Goal: Download file/media

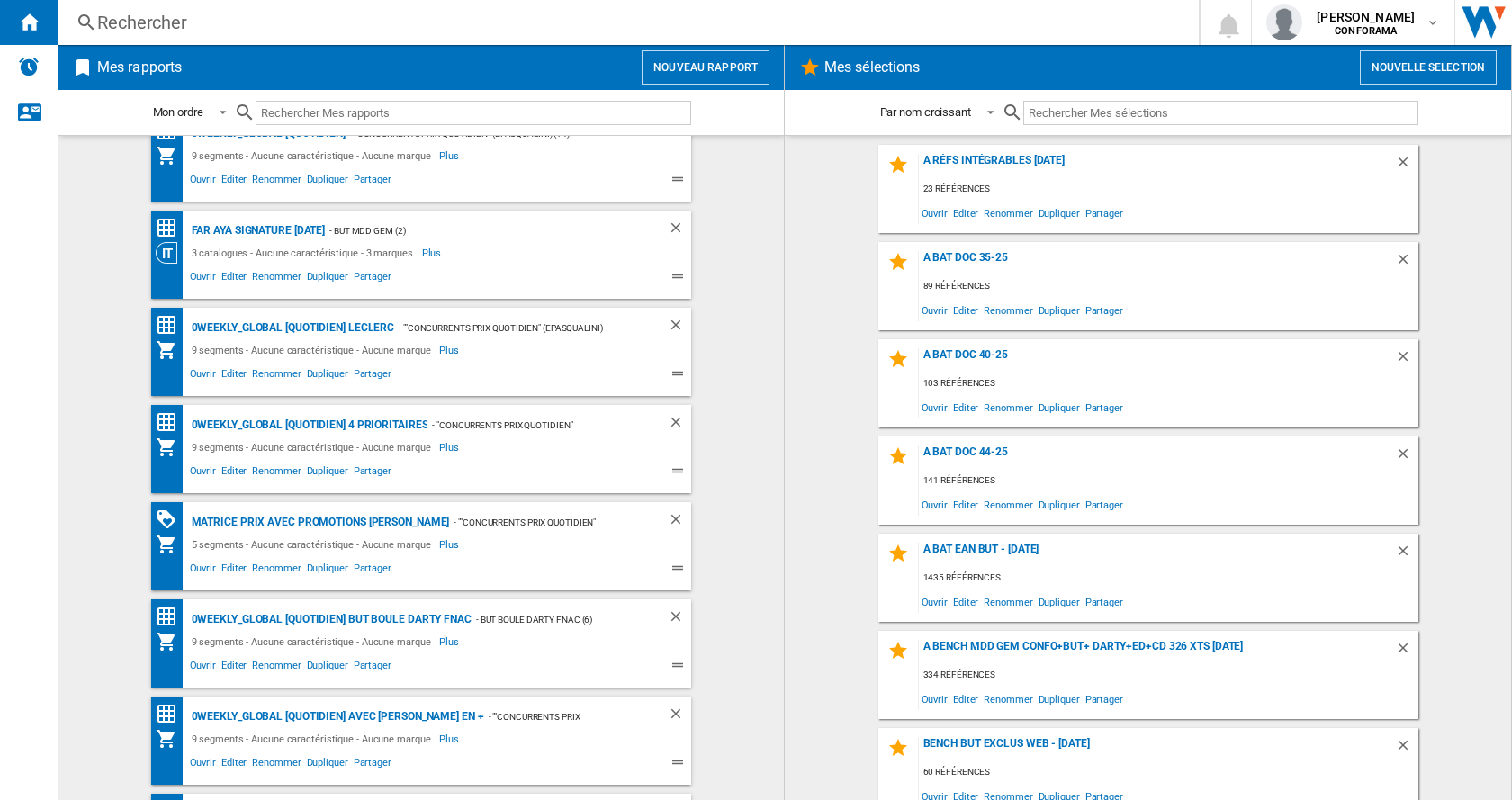
scroll to position [133, 0]
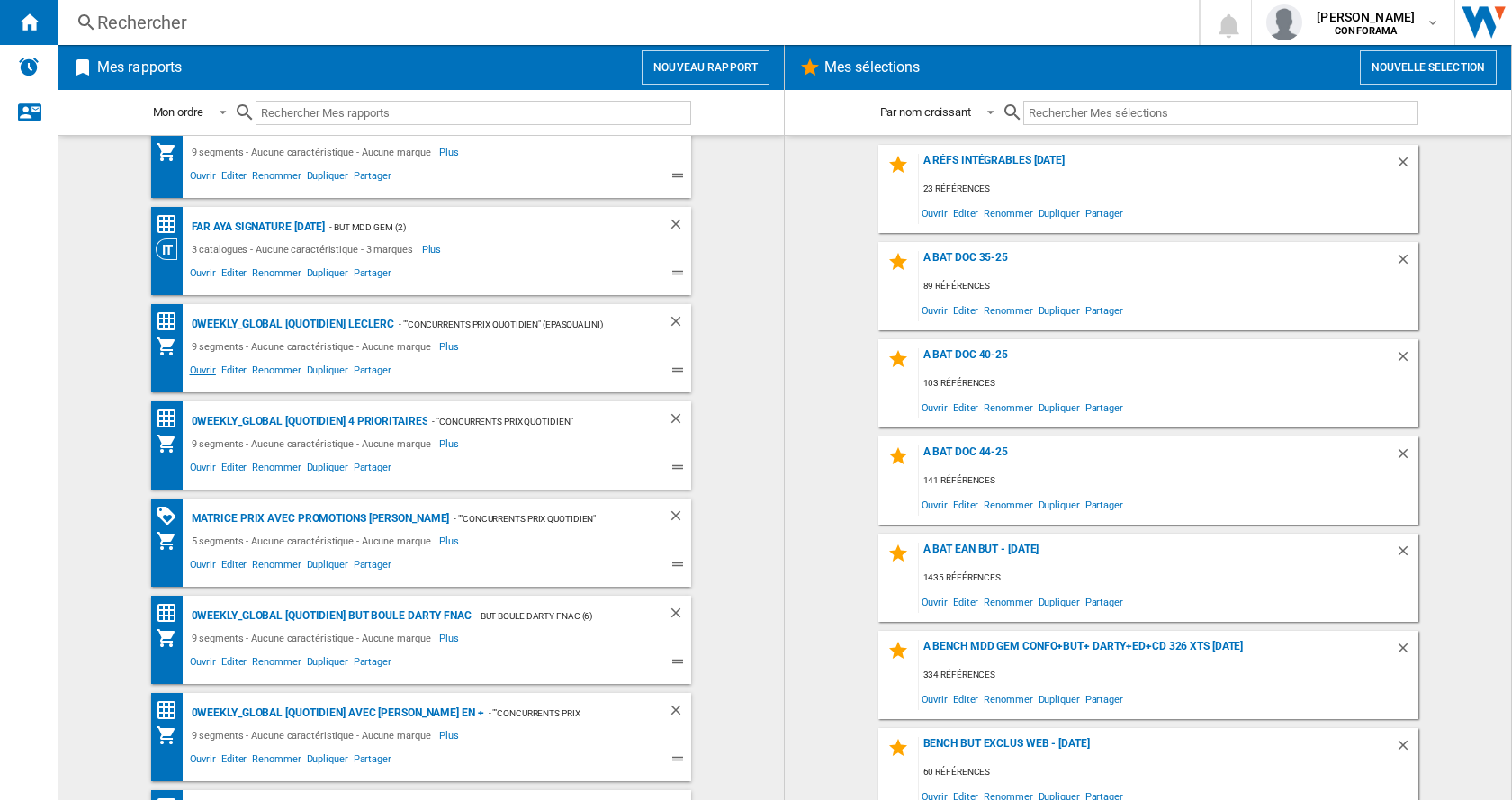
click at [200, 372] on span "Ouvrir" at bounding box center [202, 372] width 31 height 22
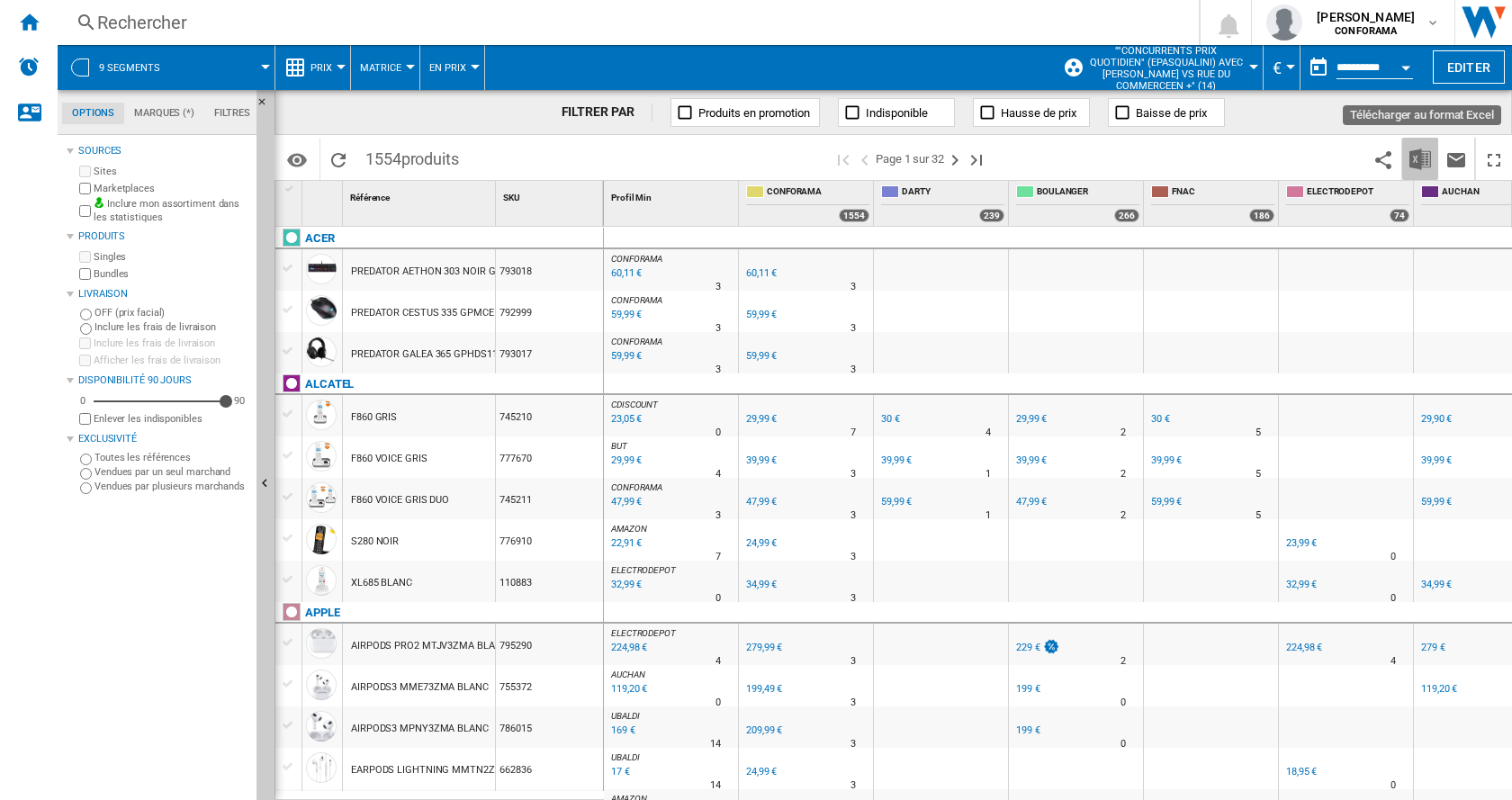
click at [1421, 156] on img "Télécharger au format Excel" at bounding box center [1420, 159] width 22 height 22
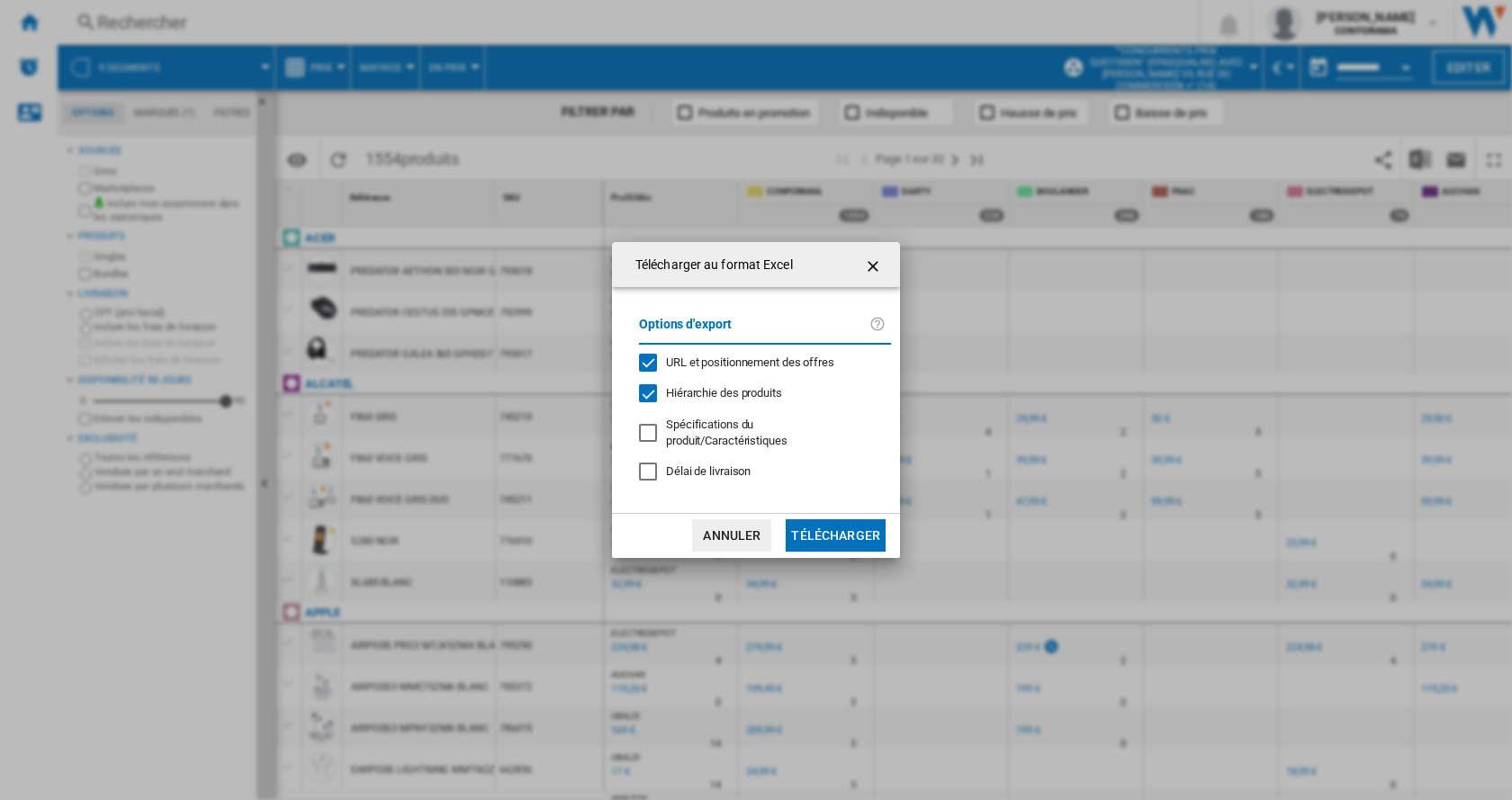
click at [836, 535] on button "Télécharger" at bounding box center [835, 536] width 100 height 32
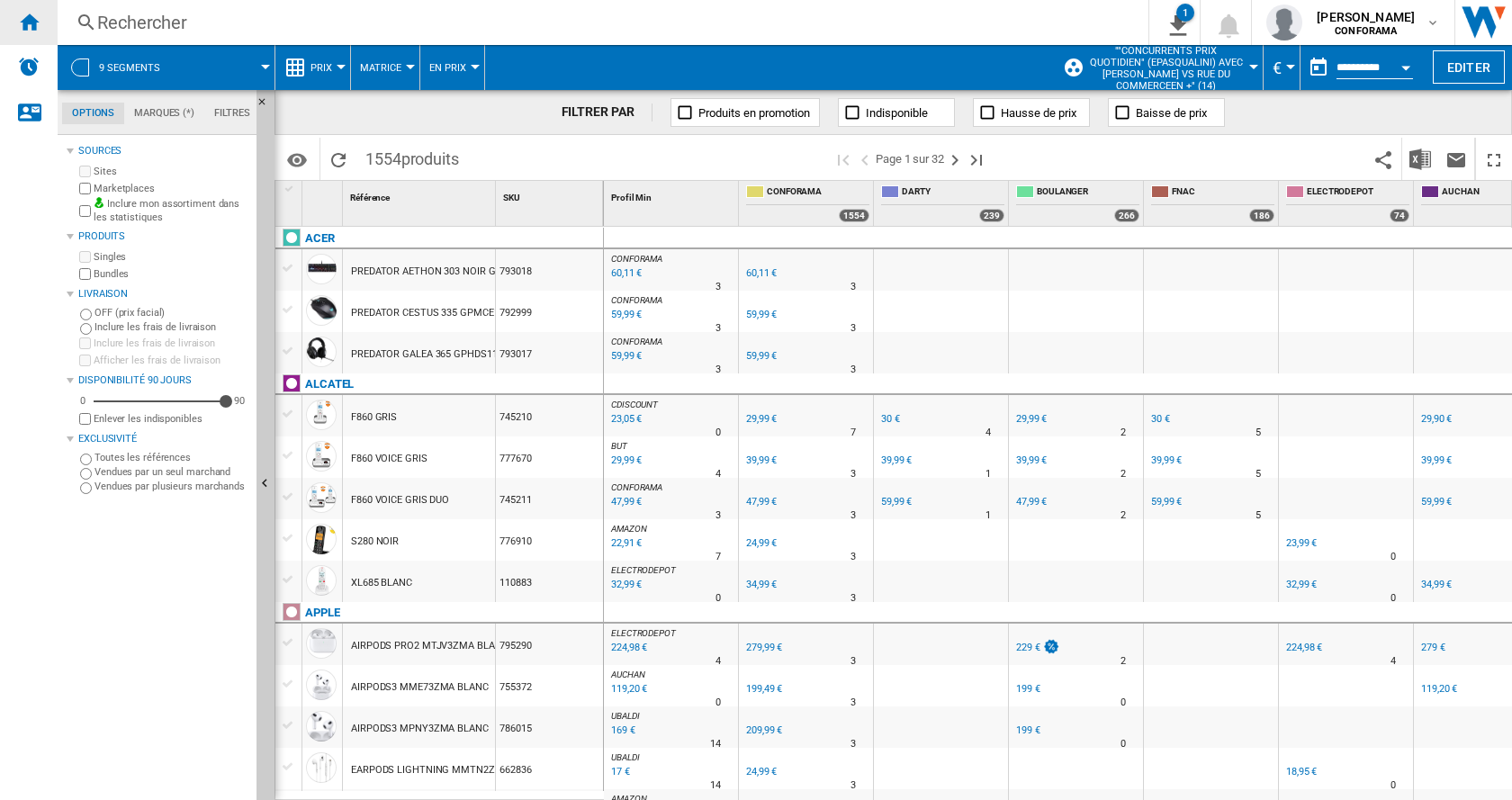
click at [28, 25] on ng-md-icon "Accueil" at bounding box center [28, 21] width 22 height 22
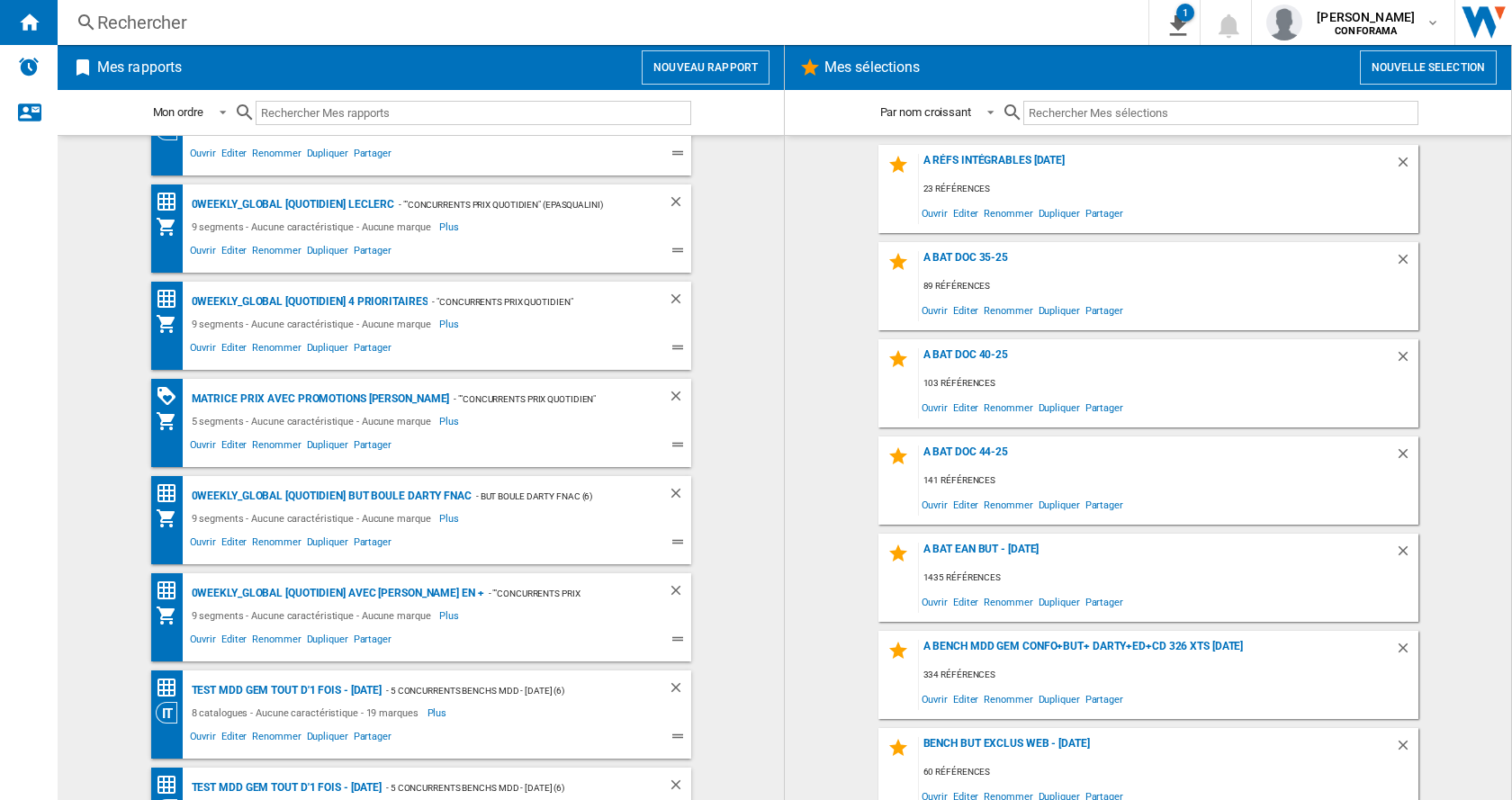
scroll to position [254, 0]
click at [201, 445] on span "Ouvrir" at bounding box center [202, 446] width 31 height 22
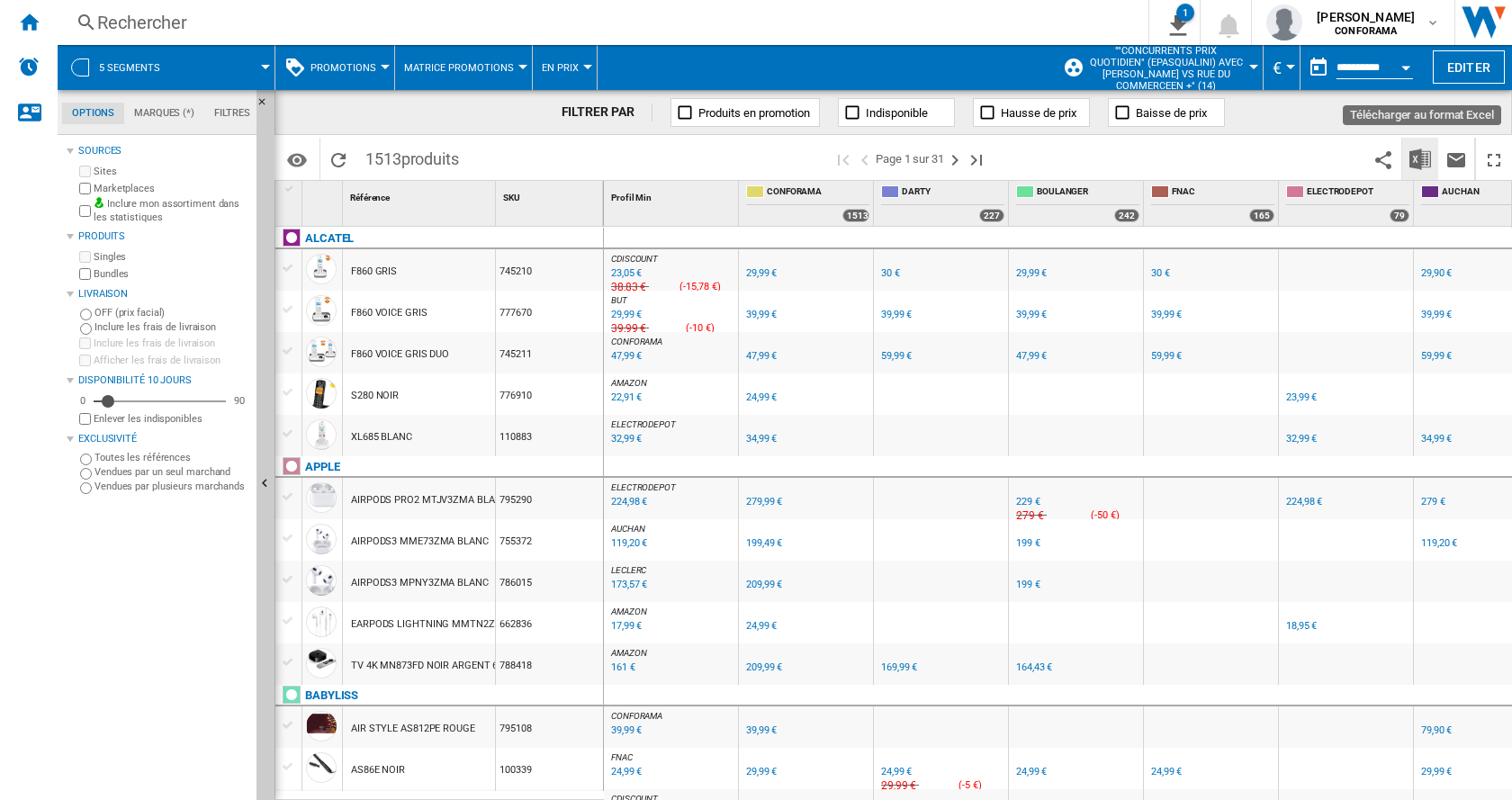
click at [1423, 161] on img "Télécharger au format Excel" at bounding box center [1420, 159] width 22 height 22
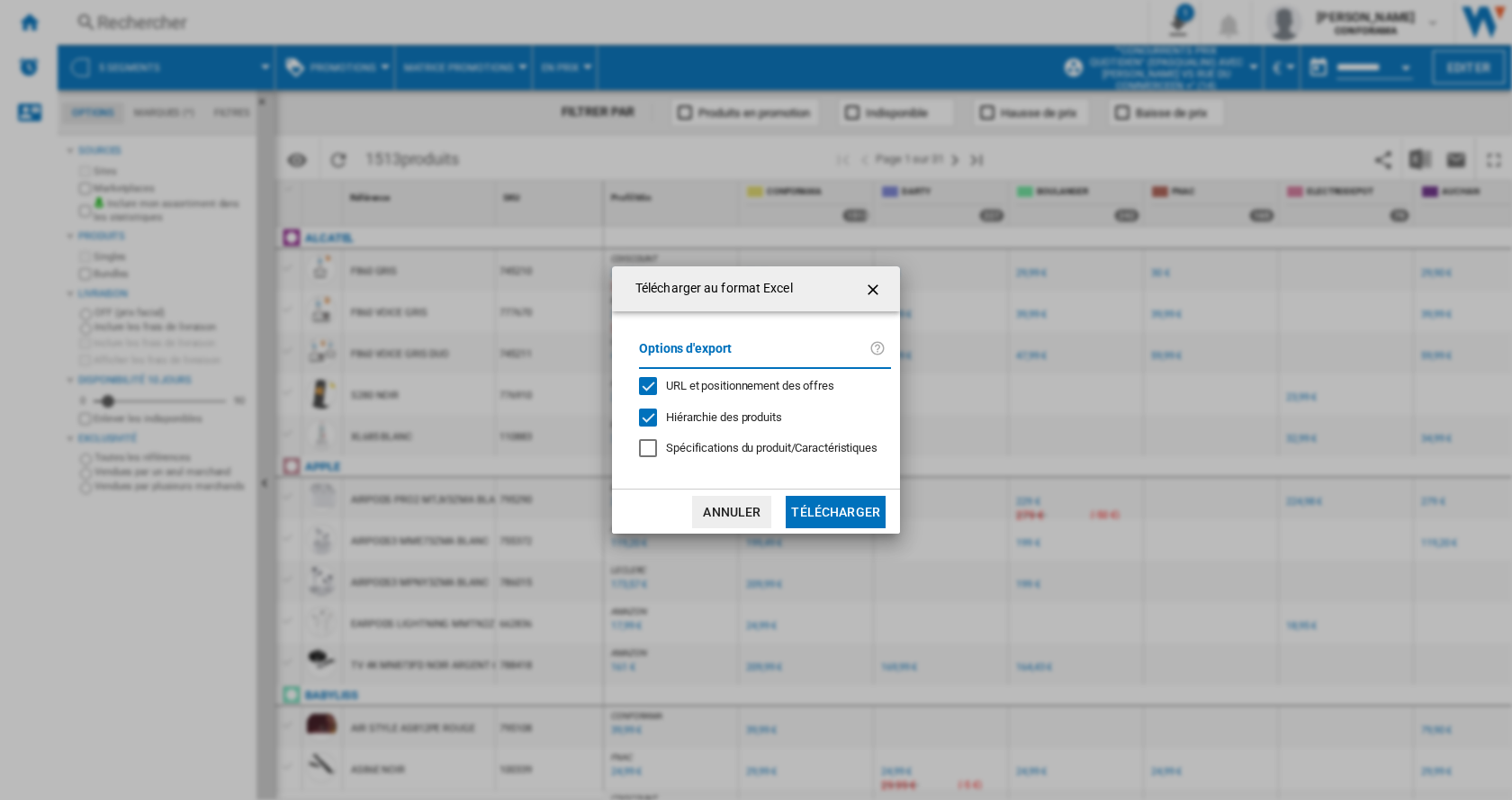
click at [816, 515] on button "Télécharger" at bounding box center [835, 512] width 100 height 32
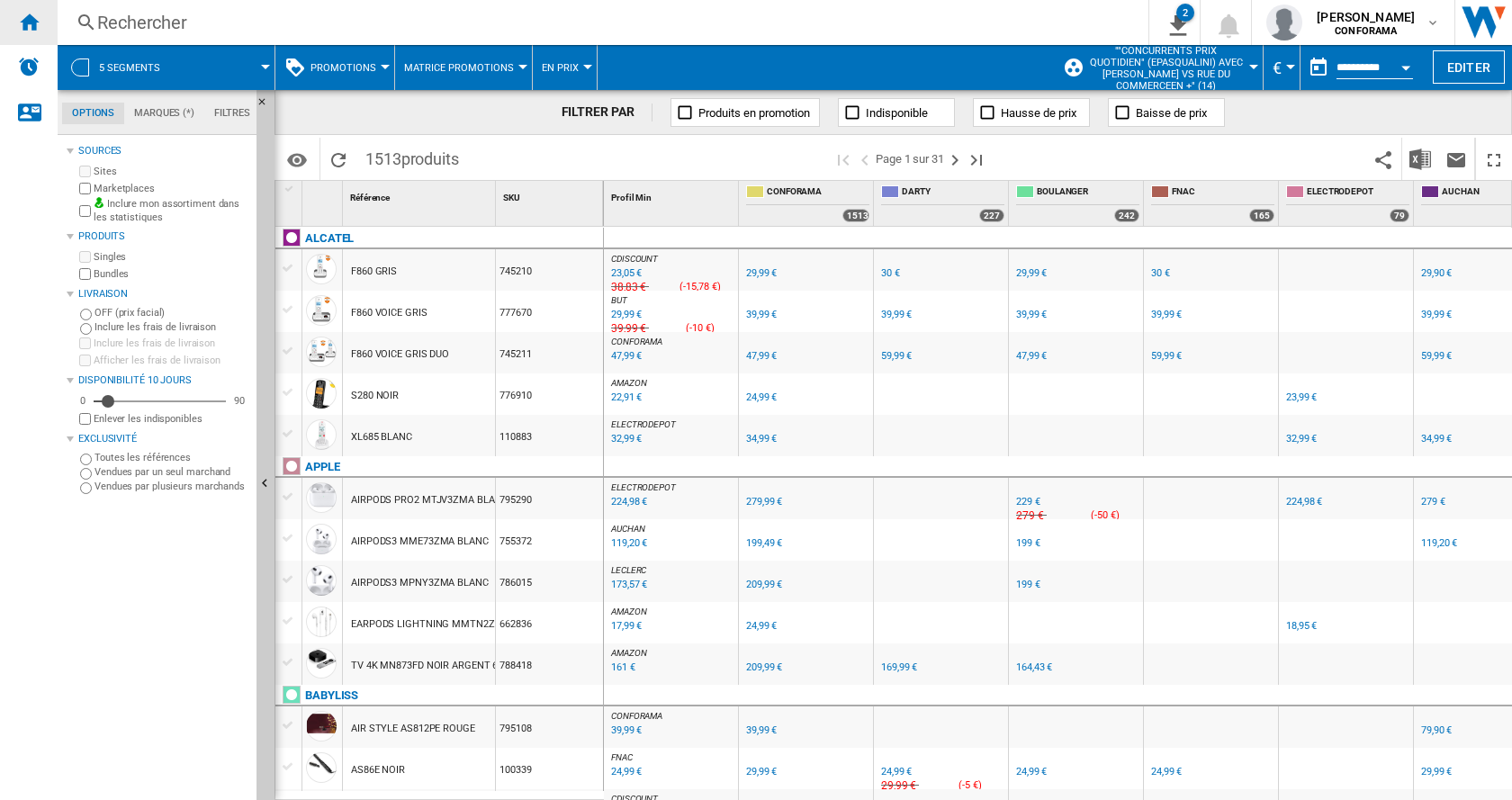
click at [36, 31] on ng-md-icon "Accueil" at bounding box center [28, 21] width 22 height 22
